Goal: Find specific page/section: Find specific page/section

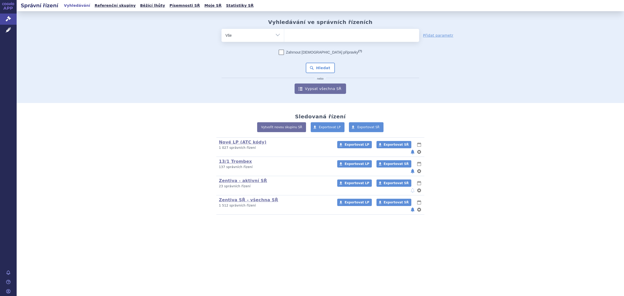
click at [307, 34] on ul at bounding box center [351, 34] width 135 height 11
click at [284, 34] on select at bounding box center [284, 35] width 0 height 13
click at [260, 32] on select "Vše Spisová značka Typ SŘ Přípravek/SUKL kód Účastník/Držitel" at bounding box center [252, 35] width 62 height 12
select select "filter-atc-group"
click at [221, 29] on select "Vše Spisová značka Typ SŘ Přípravek/SUKL kód Účastník/Držitel" at bounding box center [252, 35] width 62 height 12
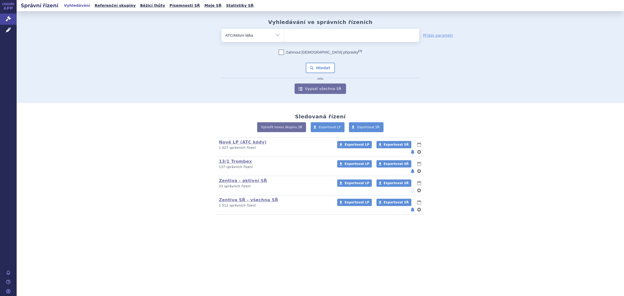
click at [309, 36] on ul at bounding box center [351, 34] width 135 height 11
click at [284, 36] on select at bounding box center [284, 35] width 0 height 13
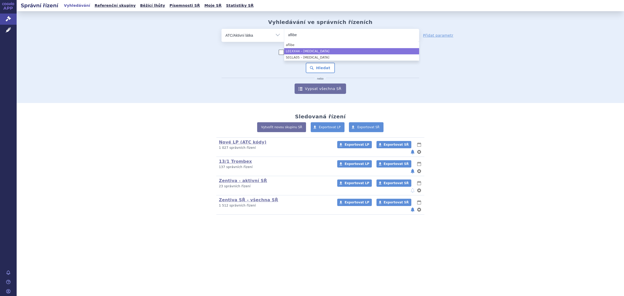
type input "aflibe"
select select "L01XX44"
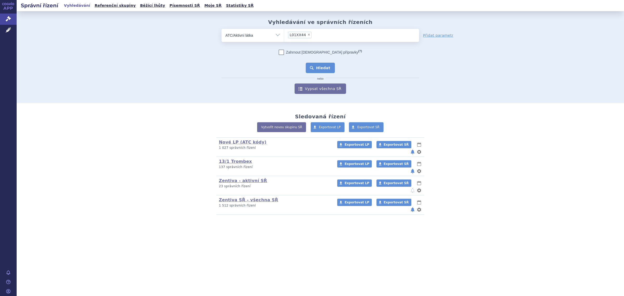
click at [320, 64] on button "Hledat" at bounding box center [320, 68] width 29 height 10
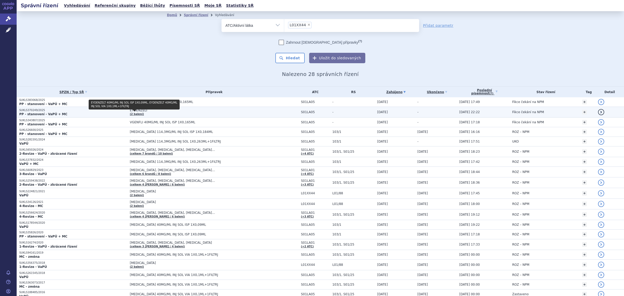
click at [138, 111] on span "EYDENZELT" at bounding box center [195, 110] width 130 height 4
